Goal: Task Accomplishment & Management: Complete application form

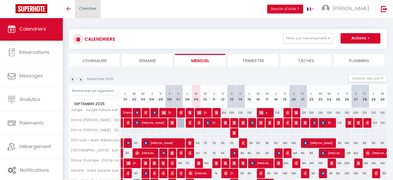
click at [100, 6] on link "Chercher" at bounding box center [88, 9] width 26 height 18
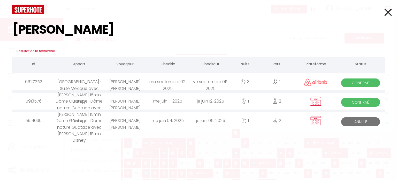
type input "[PERSON_NAME]"
click at [108, 84] on div "[PERSON_NAME] [PERSON_NAME]" at bounding box center [124, 81] width 43 height 17
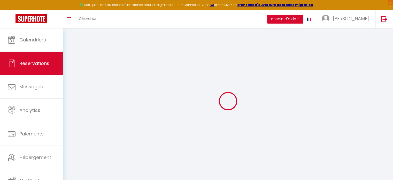
type input "[PERSON_NAME]"
type input "Talandier"
type input "[EMAIL_ADDRESS][DOMAIN_NAME]"
type input "[PHONE_NUMBER]"
select select
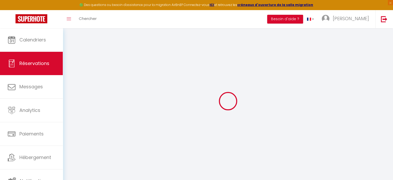
type input "42"
select select "57891"
select select "1"
select select
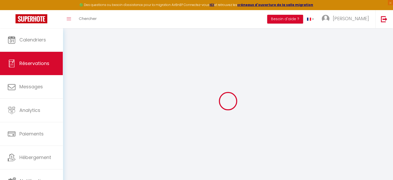
type input "1"
select select "12"
select select
type input "250"
checkbox input "false"
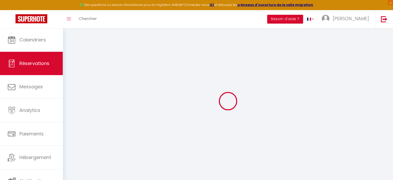
type input "0"
select select "1"
type input "0"
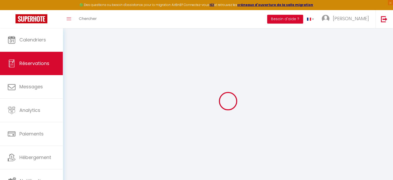
select select
select select "15"
checkbox input "false"
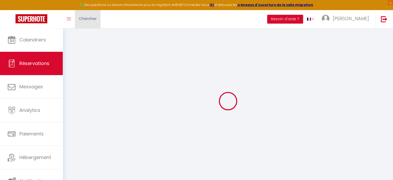
select select
checkbox input "false"
select select
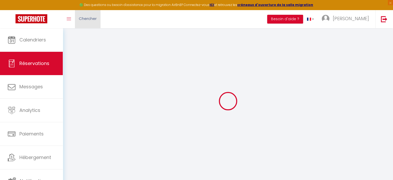
select select
checkbox input "false"
type textarea "[PERSON_NAME]"
select select
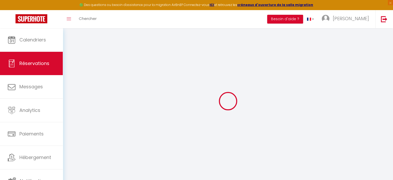
type input "30"
select select
checkbox input "false"
select select
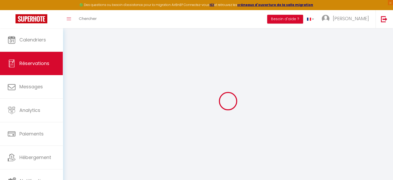
checkbox input "false"
select select
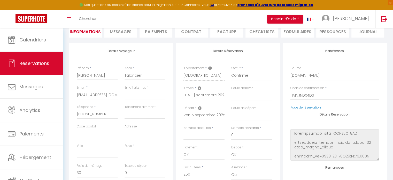
scroll to position [78, 0]
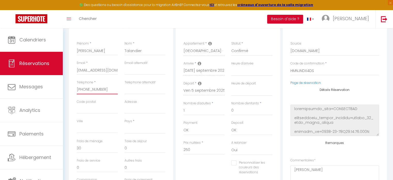
select select
checkbox input "false"
drag, startPoint x: 103, startPoint y: 89, endPoint x: 72, endPoint y: 88, distance: 31.8
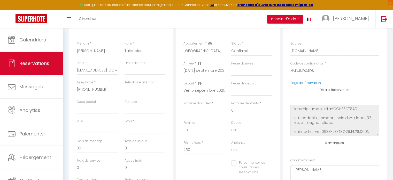
click at [72, 88] on div "Détails Voyageur Prénom * [PERSON_NAME] * Talandier Email * [EMAIL_ADDRESS][DOM…" at bounding box center [121, 110] width 104 height 185
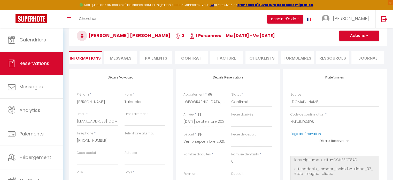
scroll to position [0, 0]
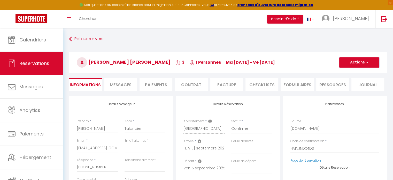
click at [359, 61] on button "Actions" at bounding box center [359, 62] width 40 height 10
click at [354, 80] on link "Dupliquer" at bounding box center [354, 80] width 41 height 7
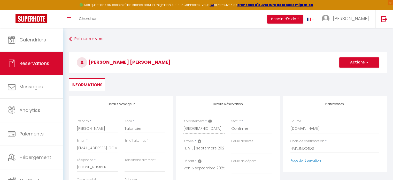
select select
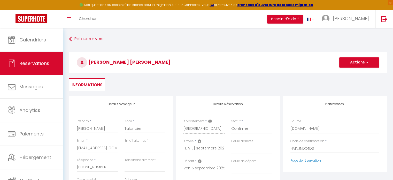
select select
checkbox input "false"
type input "Invalid Dateundefined"
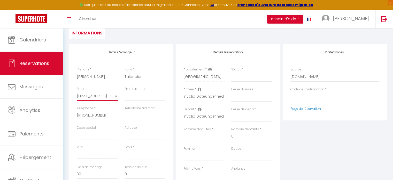
scroll to position [0, 54]
drag, startPoint x: 77, startPoint y: 97, endPoint x: 152, endPoint y: 99, distance: 74.8
click at [152, 99] on div "Email * [EMAIL_ADDRESS][DOMAIN_NAME] Email alternatif" at bounding box center [121, 95] width 96 height 19
select select
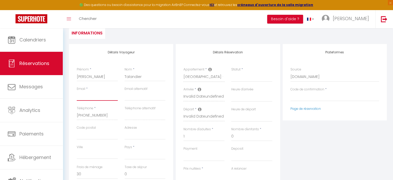
select select
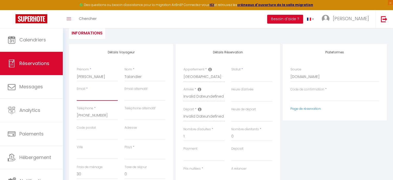
checkbox input "false"
paste input "[EMAIL_ADDRESS][DOMAIN_NAME]"
type input "[EMAIL_ADDRESS][DOMAIN_NAME]"
select select
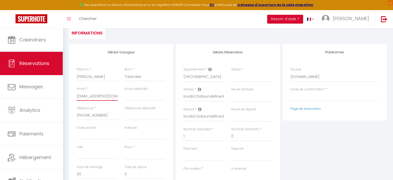
select select
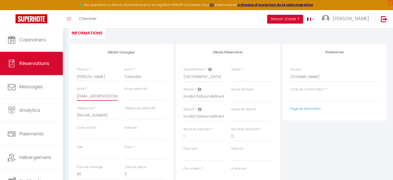
select select
checkbox input "false"
type input "[EMAIL_ADDRESS][DOMAIN_NAME]"
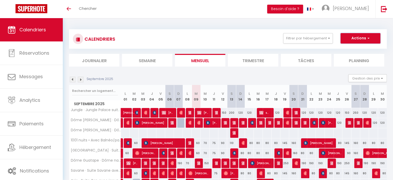
click at [364, 40] on button "Actions" at bounding box center [361, 38] width 40 height 10
click at [346, 51] on link "Nouvelle réservation" at bounding box center [355, 50] width 45 height 8
select select
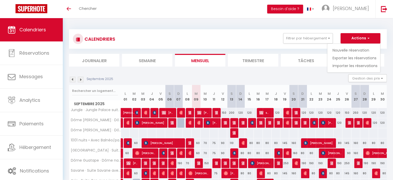
select select
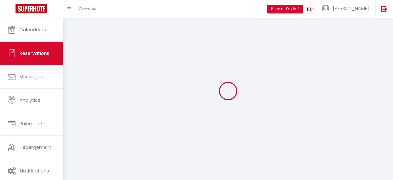
select select
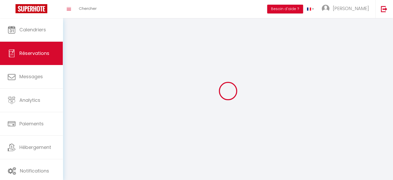
select select
checkbox input "false"
select select
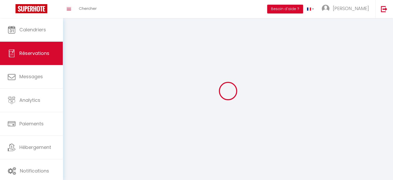
select select
checkbox input "false"
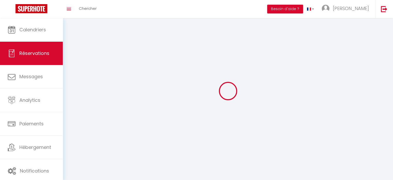
select select
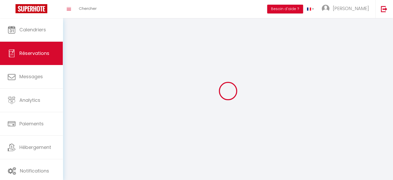
select select
checkbox input "false"
select select
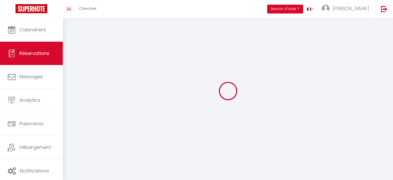
select select
checkbox input "false"
select select
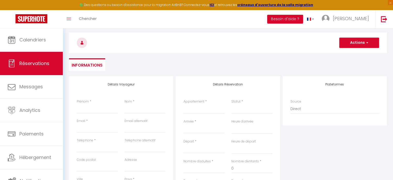
scroll to position [52, 0]
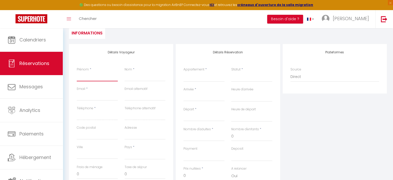
click at [97, 77] on input "Prénom" at bounding box center [97, 76] width 41 height 9
click at [82, 116] on input "Téléphone" at bounding box center [97, 115] width 41 height 9
paste input "[PHONE_NUMBER]"
type input "[PHONE_NUMBER]"
select select
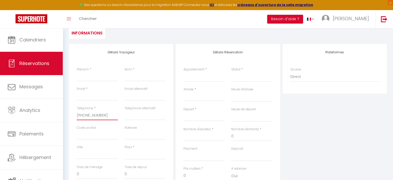
select select
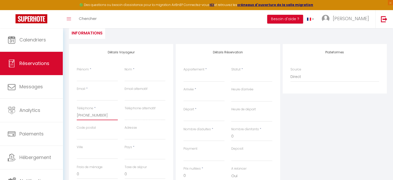
select select
checkbox input "false"
type input "[PHONE_NUMBER]"
click at [81, 94] on input "Email client" at bounding box center [97, 95] width 41 height 9
paste input "[EMAIL_ADDRESS][DOMAIN_NAME]"
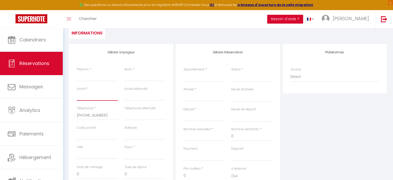
type input "[EMAIL_ADDRESS][DOMAIN_NAME]"
select select
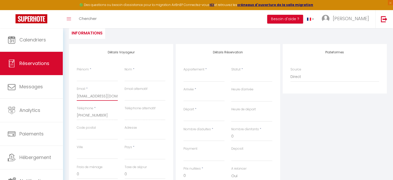
select select
checkbox input "false"
type input "[EMAIL_ADDRESS][DOMAIN_NAME]"
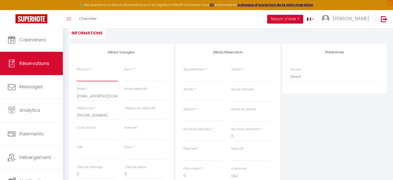
click at [86, 77] on input "Prénom" at bounding box center [97, 76] width 41 height 9
type input "J"
select select
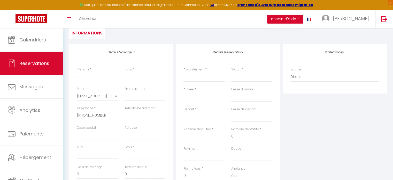
select select
checkbox input "false"
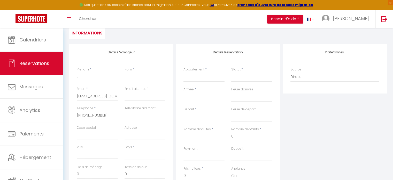
type input "Je"
select select
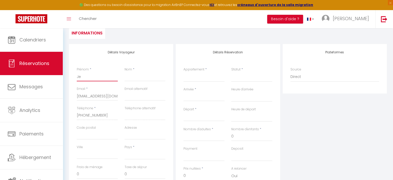
select select
checkbox input "false"
type input "Jea"
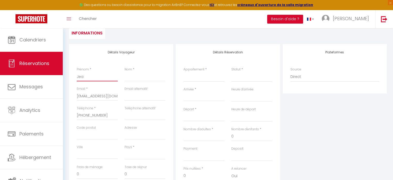
select select
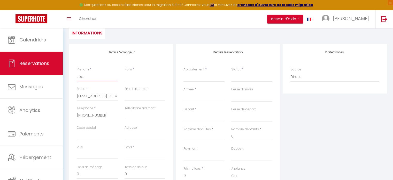
select select
checkbox input "false"
type input "Jean"
select select
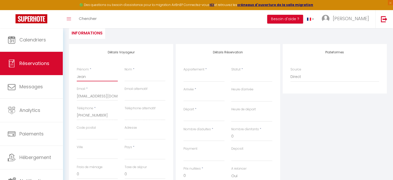
select select
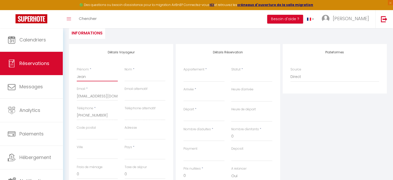
select select
checkbox input "false"
type input "Jean"
select select
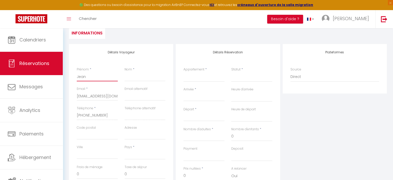
select select
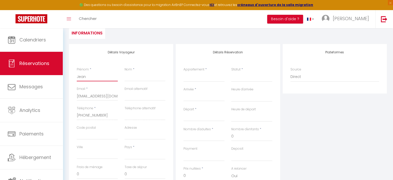
checkbox input "false"
type input "Jean P"
select select
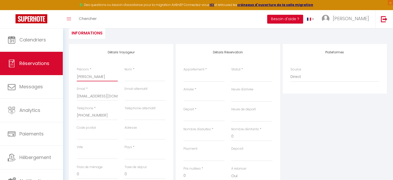
select select
checkbox input "false"
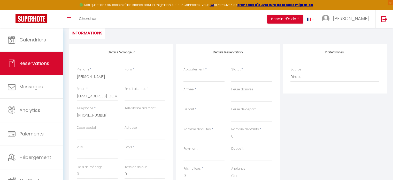
type input "Jean Ph"
select select
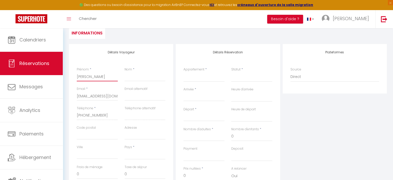
select select
checkbox input "false"
type input "Jean Phi"
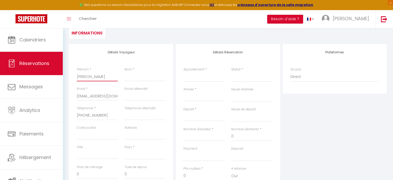
select select
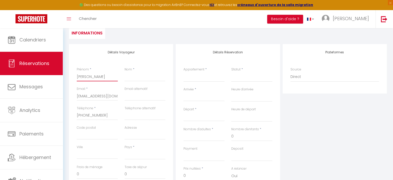
select select
checkbox input "false"
type input "Jean Phil"
select select
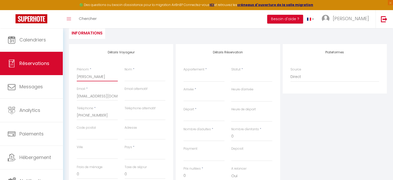
select select
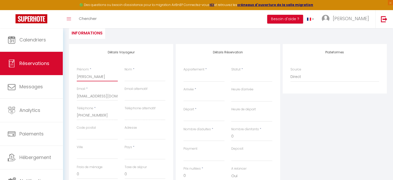
select select
checkbox input "false"
type input "Jean Phili"
select select
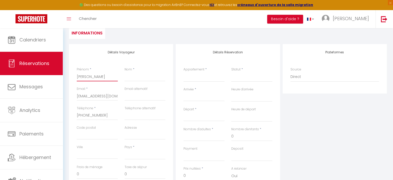
select select
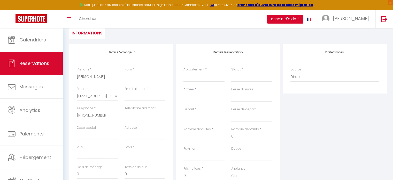
checkbox input "false"
type input "Jean Philip"
select select
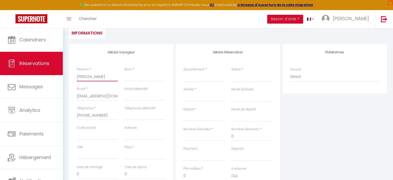
select select
checkbox input "false"
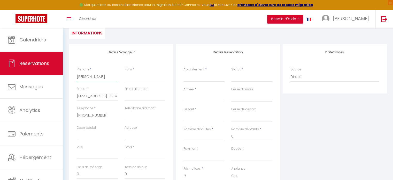
type input "Jean Philipp"
select select
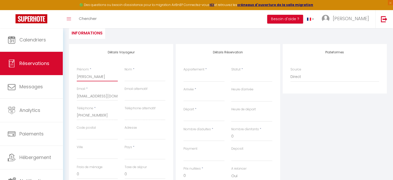
select select
checkbox input "false"
type input "[PERSON_NAME]"
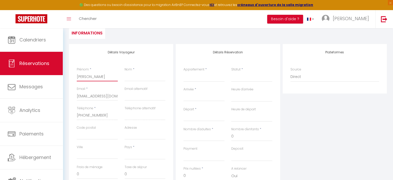
select select
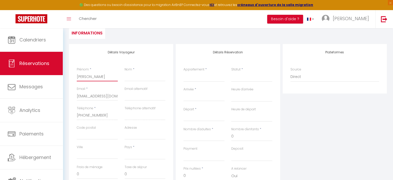
select select
checkbox input "false"
type input "[PERSON_NAME]"
type input "T"
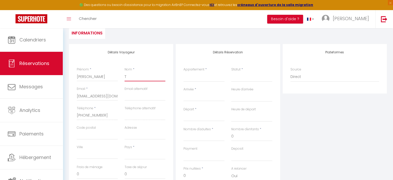
select select
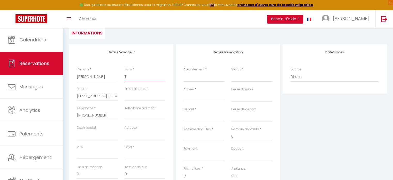
select select
checkbox input "false"
type input "Ta"
select select
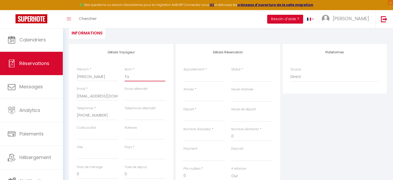
select select
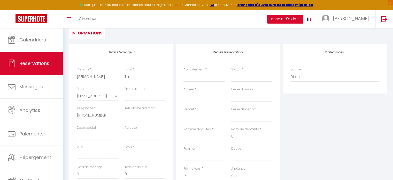
select select
checkbox input "false"
type input "Tal"
select select
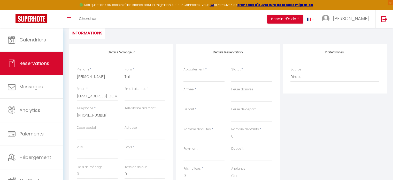
select select
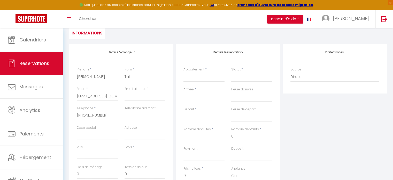
checkbox input "false"
type input "Tala"
click at [191, 79] on select "Jungle · Jungle Palace suite avec Jacuzzi 15min Disney Dôme Fiore · Dôme Fiore …" at bounding box center [204, 77] width 41 height 10
click at [184, 72] on select "Jungle · Jungle Palace suite avec Jacuzzi 15min Disney Dôme Fiore · Dôme Fiore …" at bounding box center [204, 77] width 41 height 10
click at [241, 77] on select "Confirmé Non Confirmé Annulé Annulé par le voyageur No Show Request" at bounding box center [251, 77] width 41 height 10
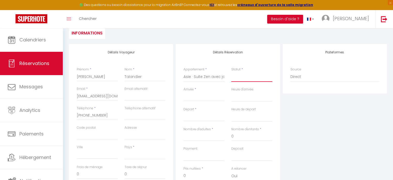
click at [241, 79] on select "Confirmé Non Confirmé Annulé Annulé par le voyageur No Show Request" at bounding box center [251, 77] width 41 height 10
click at [231, 72] on select "Confirmé Non Confirmé Annulé Annulé par le voyageur No Show Request" at bounding box center [251, 77] width 41 height 10
click at [197, 95] on input "Arrivée" at bounding box center [204, 97] width 41 height 7
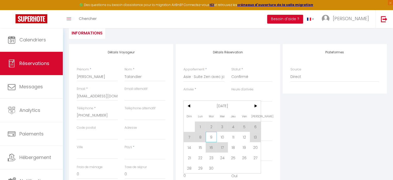
click at [212, 135] on span "9" at bounding box center [211, 137] width 11 height 10
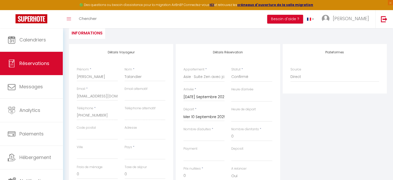
click at [207, 118] on input "Mer 10 Septembre 2025" at bounding box center [204, 116] width 41 height 7
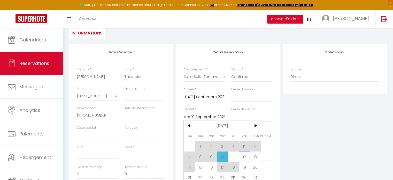
click at [247, 156] on span "12" at bounding box center [244, 156] width 11 height 10
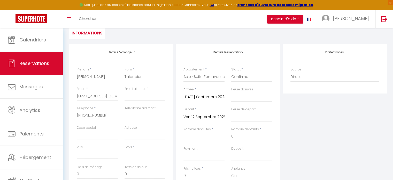
click at [209, 132] on input "Nombre d'adultes" at bounding box center [204, 136] width 41 height 9
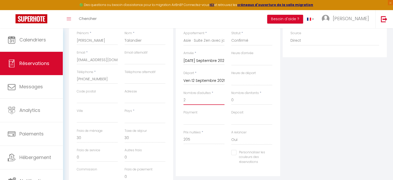
scroll to position [103, 0]
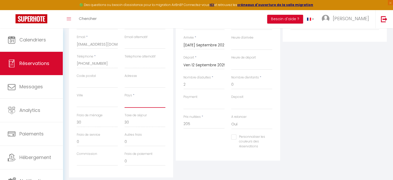
click at [142, 101] on select "France Portugal Afghanistan Albania Algeria American Samoa Andorra Angola Angui…" at bounding box center [145, 103] width 41 height 10
click at [125, 98] on select "France Portugal Afghanistan Albania Algeria American Samoa Andorra Angola Angui…" at bounding box center [145, 103] width 41 height 10
drag, startPoint x: 191, startPoint y: 123, endPoint x: 158, endPoint y: 127, distance: 33.3
click at [158, 127] on div "Détails Voyageur Prénom * Jean Philippe Nom * Talandier Email * jp.talandier@ug…" at bounding box center [228, 84] width 321 height 185
click at [212, 162] on div "Détails Réservation Appartement * Jungle · Jungle Palace suite avec Jacuzzi 15m…" at bounding box center [228, 84] width 107 height 185
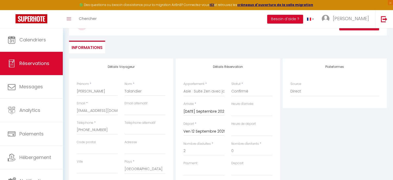
scroll to position [0, 0]
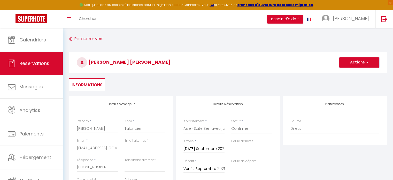
click at [355, 65] on button "Actions" at bounding box center [359, 62] width 40 height 10
click at [340, 72] on link "Enregistrer" at bounding box center [354, 73] width 41 height 7
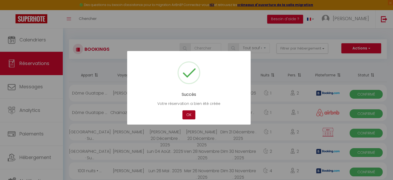
click at [191, 114] on button "OK" at bounding box center [189, 114] width 13 height 9
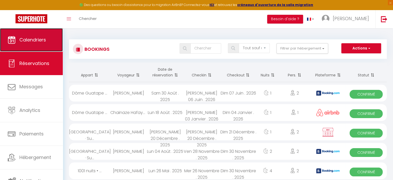
click at [29, 41] on span "Calendriers" at bounding box center [32, 39] width 27 height 6
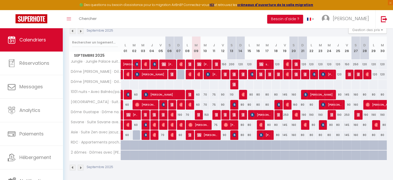
scroll to position [59, 0]
